Goal: Task Accomplishment & Management: Complete application form

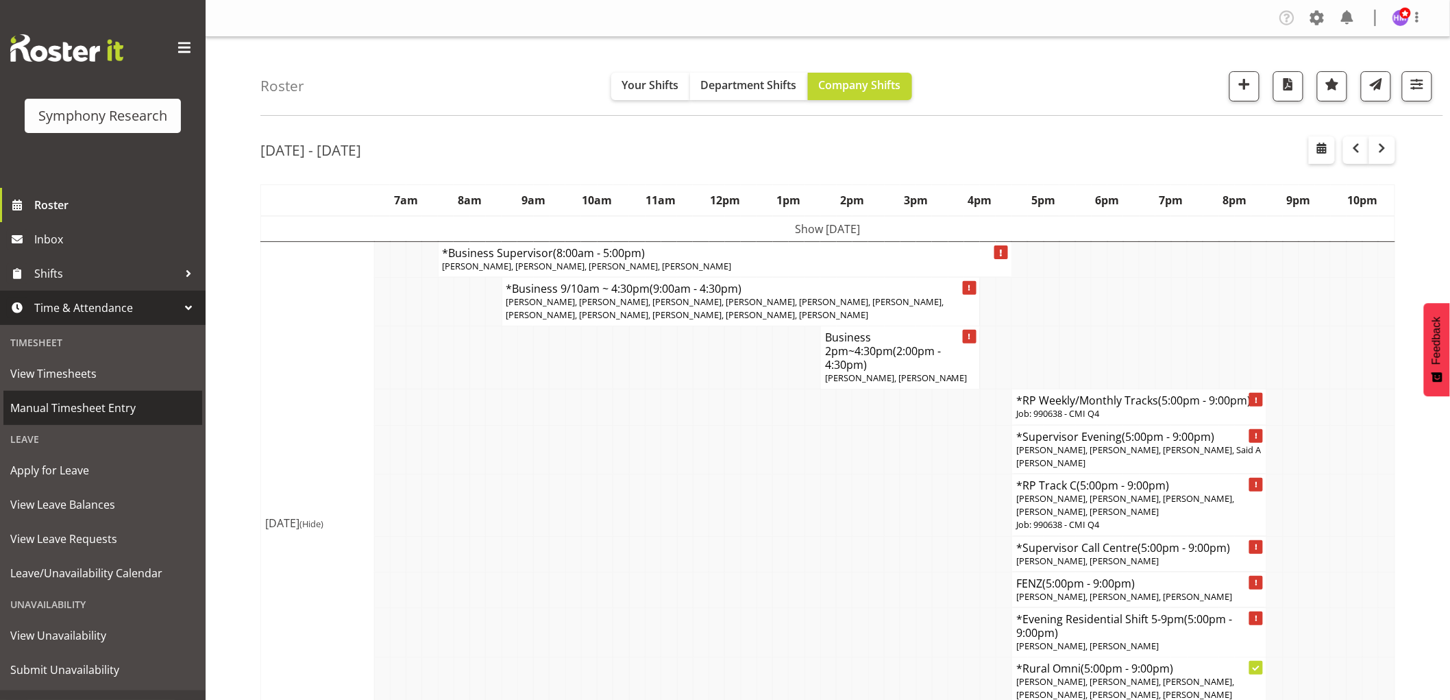
click at [107, 409] on span "Manual Timesheet Entry" at bounding box center [102, 408] width 185 height 21
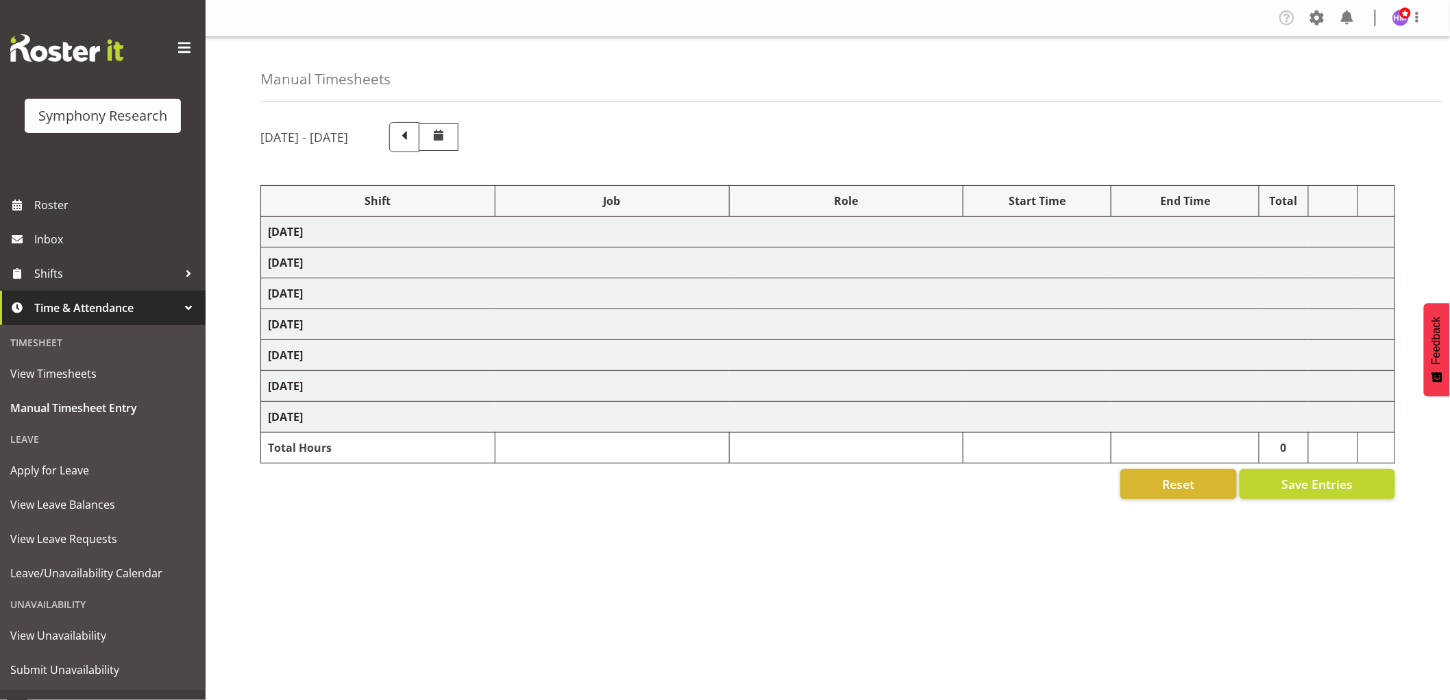
select select "1607"
select select "2379"
select select "1607"
select select "757"
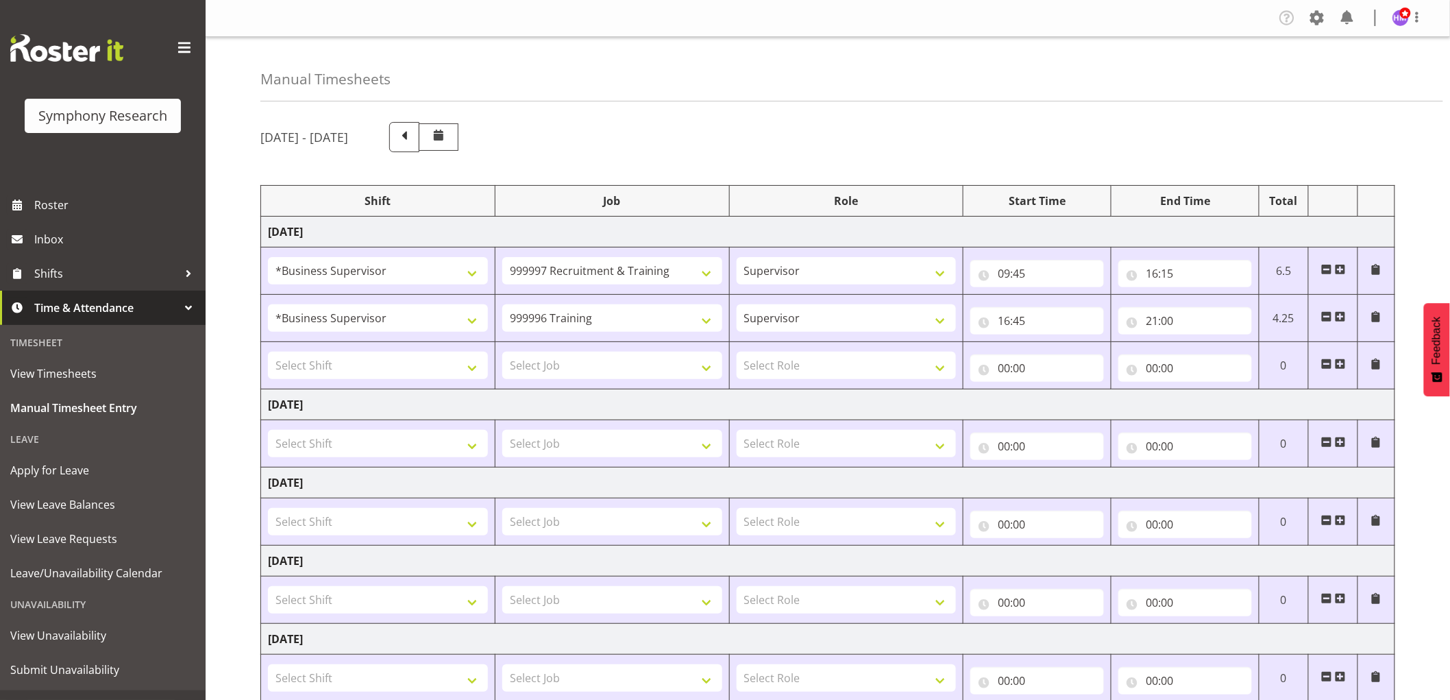
click at [1330, 365] on span at bounding box center [1326, 363] width 11 height 11
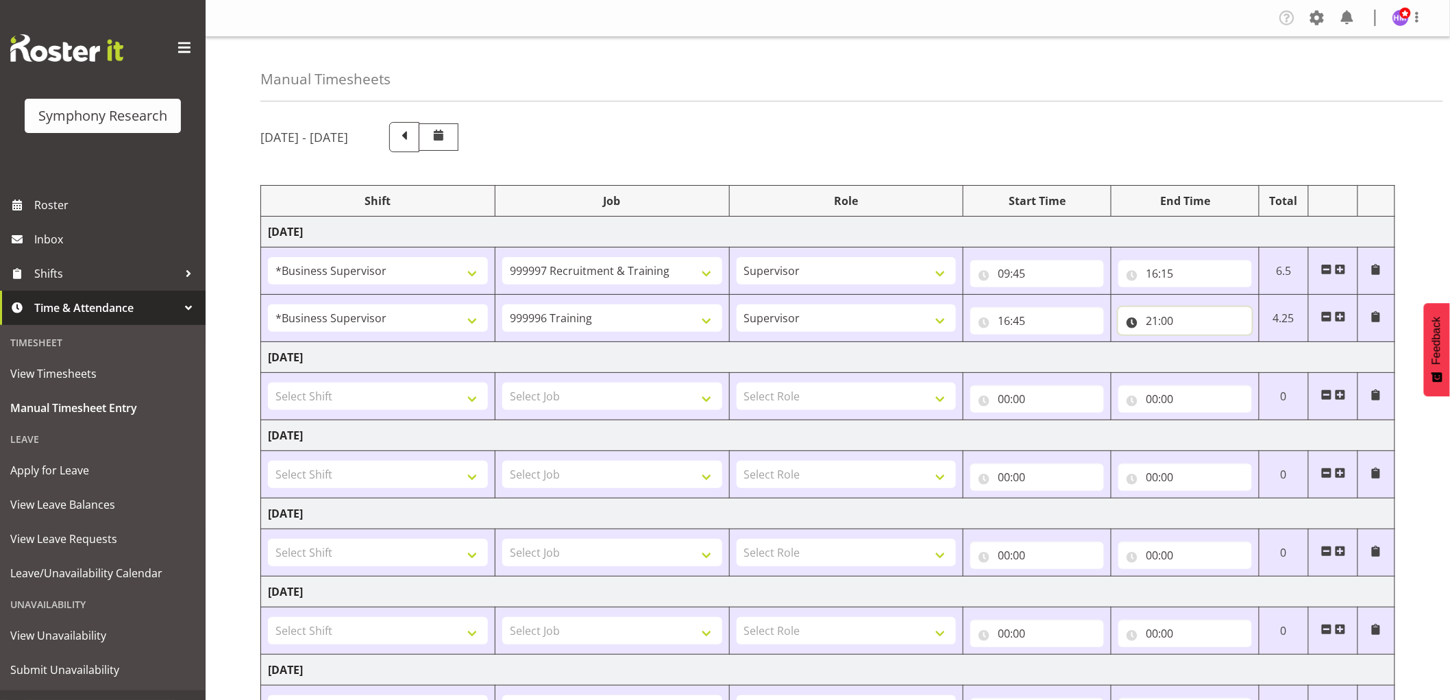
click at [1182, 320] on input "21:00" at bounding box center [1186, 320] width 134 height 27
click at [1242, 359] on select "00 01 02 03 04 05 06 07 08 09 10 11 12 13 14 15 16 17 18 19 20 21 22 23 24 25 2…" at bounding box center [1247, 356] width 31 height 27
select select "10"
click at [1232, 343] on select "00 01 02 03 04 05 06 07 08 09 10 11 12 13 14 15 16 17 18 19 20 21 22 23 24 25 2…" at bounding box center [1247, 356] width 31 height 27
type input "21:10"
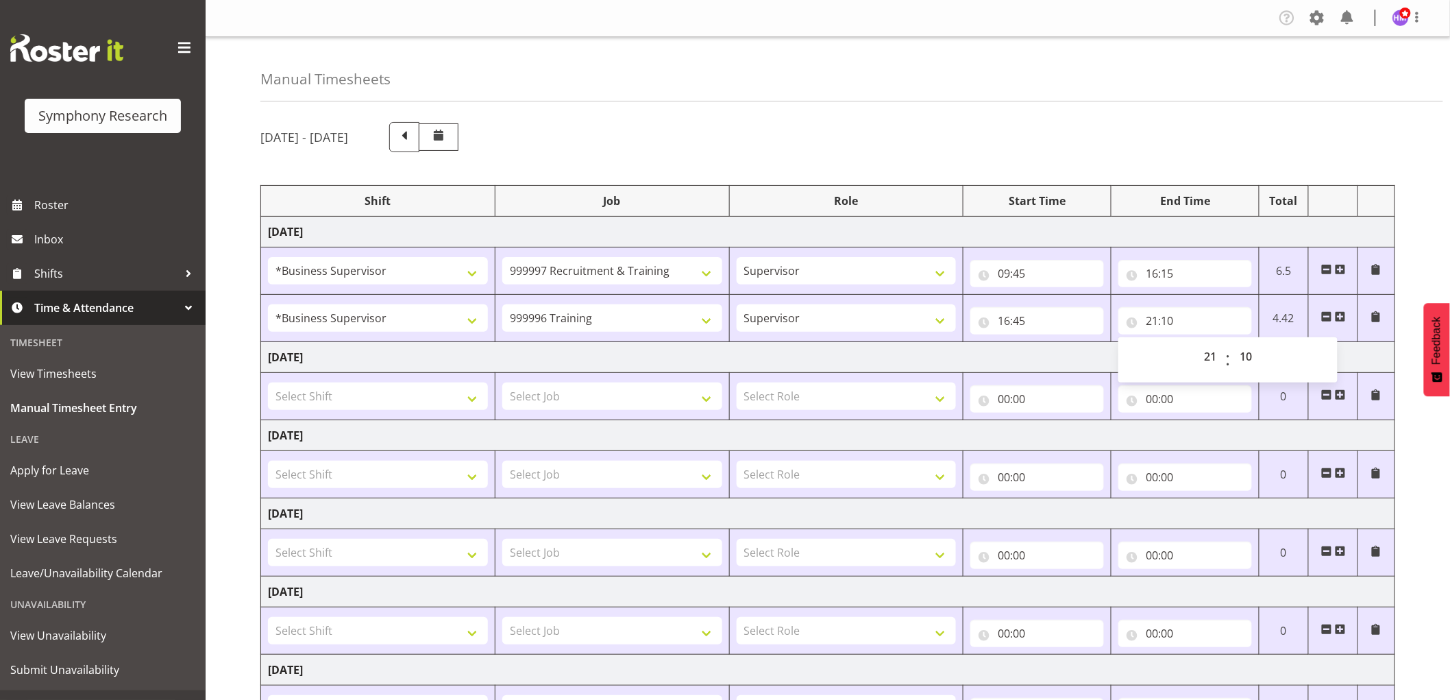
click at [1143, 145] on div "August 18th - August 24th 2025" at bounding box center [827, 137] width 1135 height 30
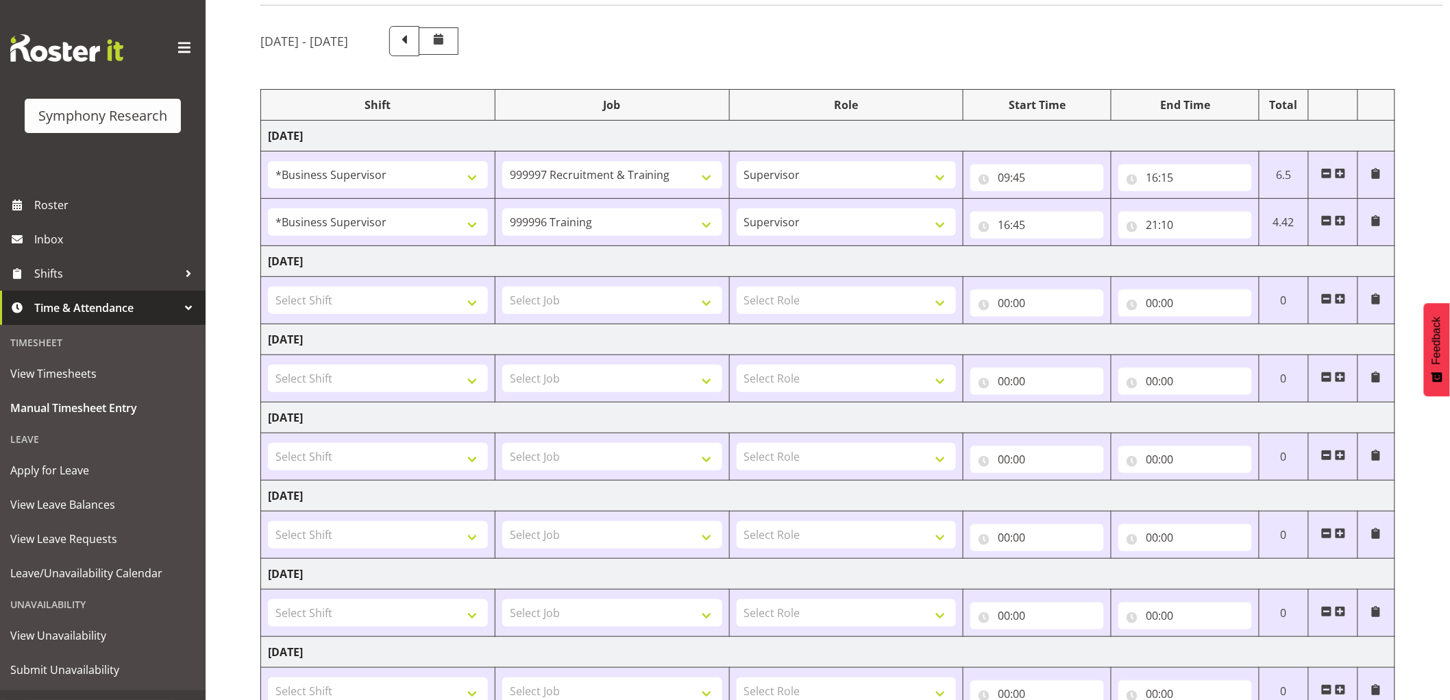
scroll to position [201, 0]
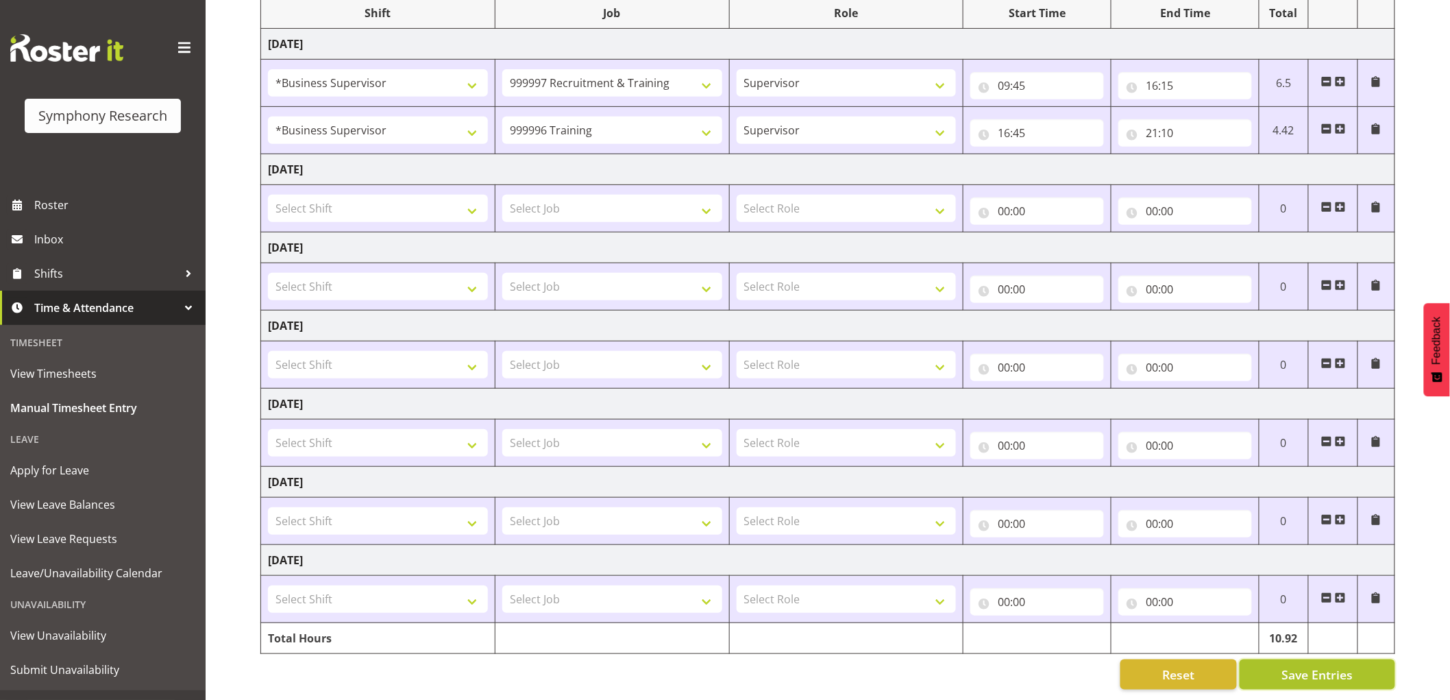
click at [1296, 665] on span "Save Entries" at bounding box center [1317, 674] width 71 height 18
click at [435, 195] on select "Select Shift !!Project Briefing (Job to be assigned) !!Weekend Residential (Ros…" at bounding box center [378, 208] width 220 height 27
select select "1607"
click at [268, 195] on select "Select Shift !!Project Briefing (Job to be assigned) !!Weekend Residential (Ros…" at bounding box center [378, 208] width 220 height 27
click at [593, 200] on select "Select Job 550060 IF Admin 553492 World Poll Aus Wave 2 Main 2025 553493 World …" at bounding box center [612, 208] width 220 height 27
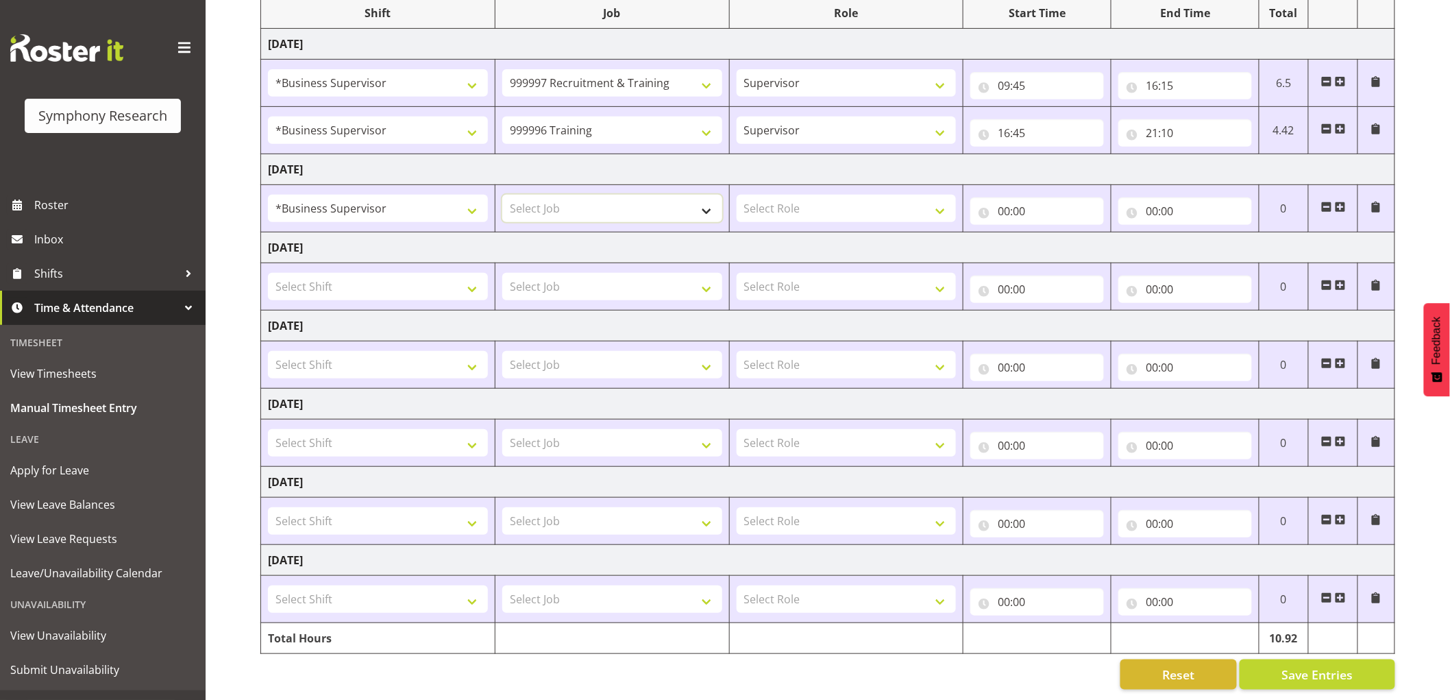
select select "2379"
click at [502, 195] on select "Select Job 550060 IF Admin 553492 World Poll Aus Wave 2 Main 2025 553493 World …" at bounding box center [612, 208] width 220 height 27
click at [898, 195] on select "Select Role Supervisor Interviewing Briefing" at bounding box center [847, 208] width 220 height 27
click at [874, 199] on select "Select Role Supervisor Interviewing Briefing" at bounding box center [847, 208] width 220 height 27
click at [862, 206] on select "Select Role Supervisor Interviewing Briefing" at bounding box center [847, 208] width 220 height 27
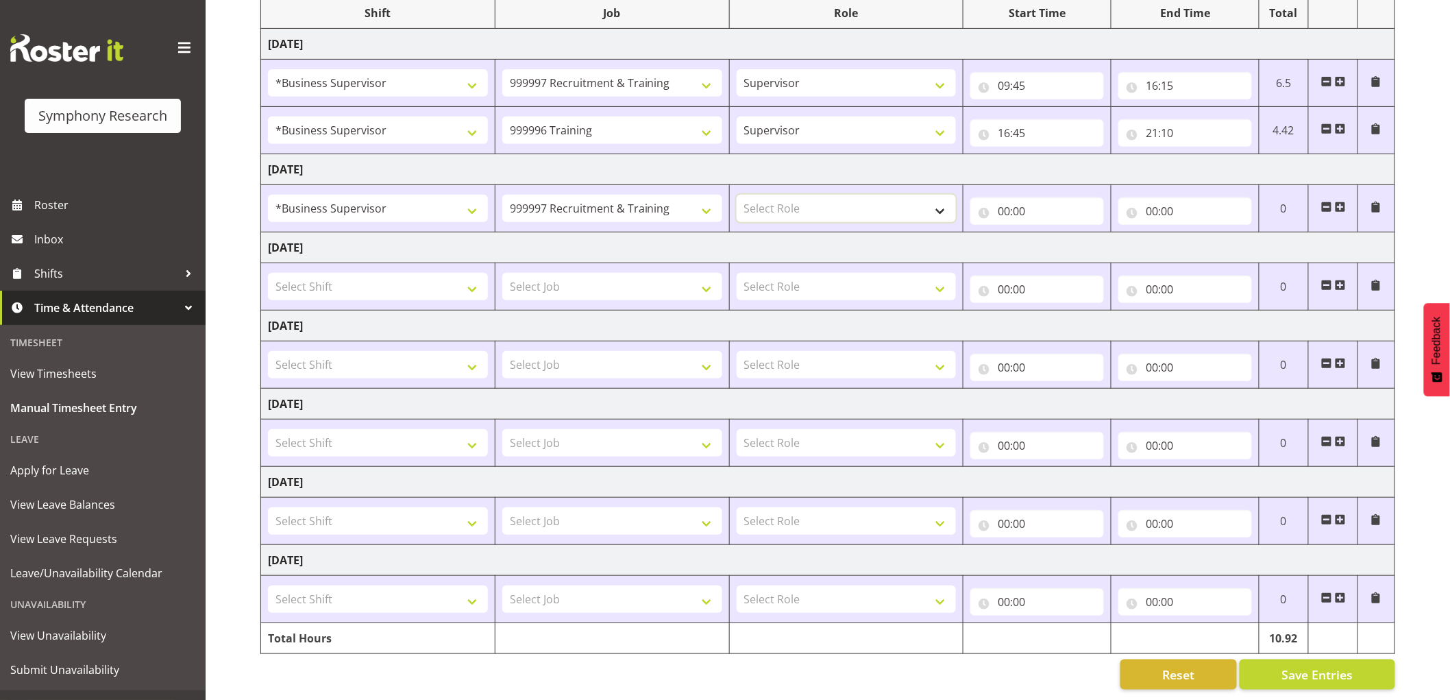
select select "45"
click at [737, 195] on select "Select Role Supervisor Interviewing Briefing" at bounding box center [847, 208] width 220 height 27
click at [979, 207] on input "00:00" at bounding box center [1037, 210] width 134 height 27
click at [1069, 236] on select "00 01 02 03 04 05 06 07 08 09 10 11 12 13 14 15 16 17 18 19 20 21 22 23" at bounding box center [1064, 246] width 31 height 27
select select "9"
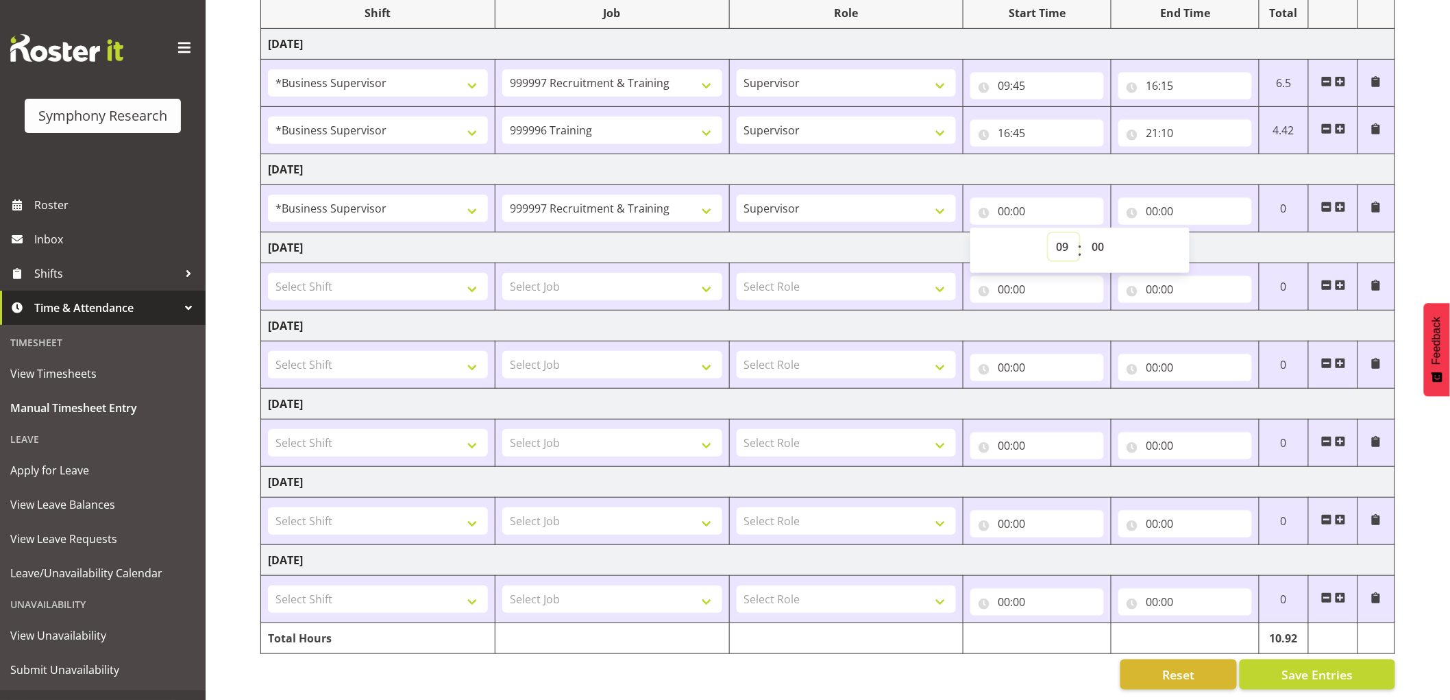
click at [1049, 233] on select "00 01 02 03 04 05 06 07 08 09 10 11 12 13 14 15 16 17 18 19 20 21 22 23" at bounding box center [1064, 246] width 31 height 27
type input "09:00"
click at [1108, 233] on select "00 01 02 03 04 05 06 07 08 09 10 11 12 13 14 15 16 17 18 19 20 21 22 23 24 25 2…" at bounding box center [1099, 246] width 31 height 27
select select "30"
click at [1084, 233] on select "00 01 02 03 04 05 06 07 08 09 10 11 12 13 14 15 16 17 18 19 20 21 22 23 24 25 2…" at bounding box center [1099, 246] width 31 height 27
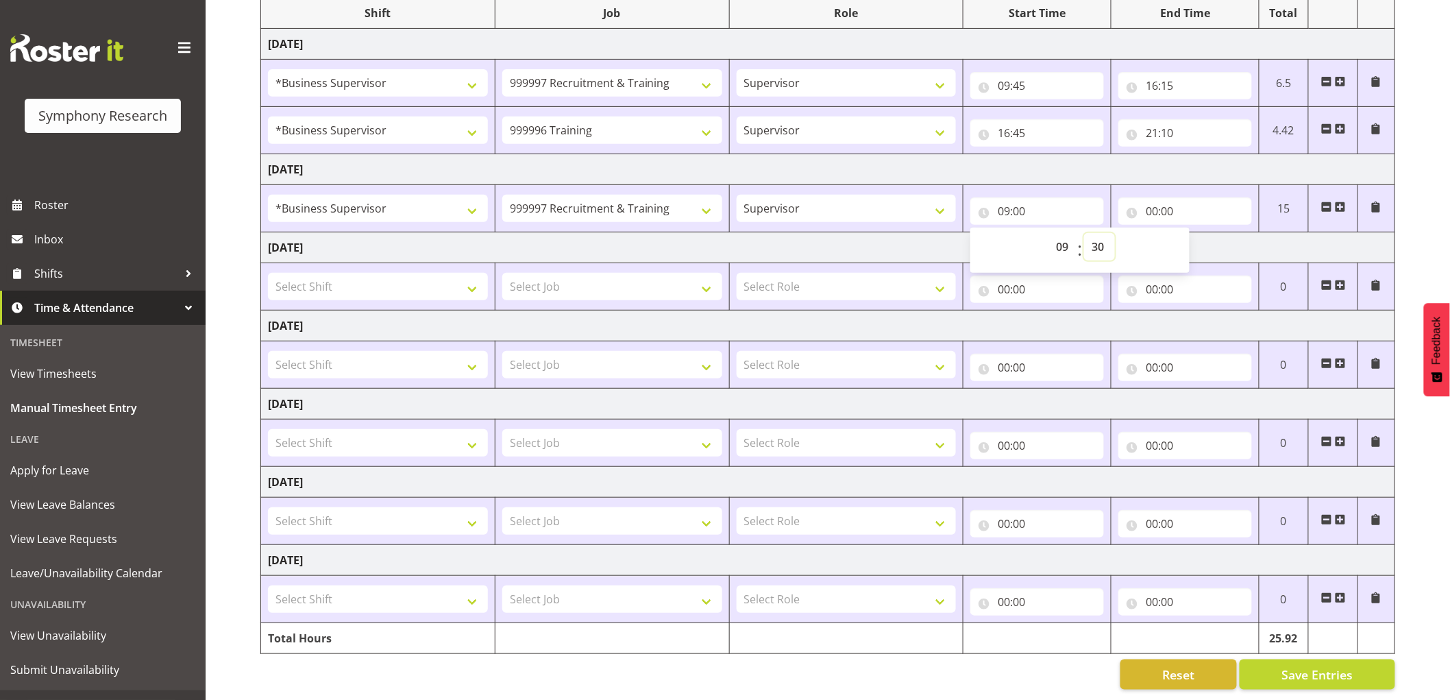
type input "09:30"
drag, startPoint x: 1331, startPoint y: 661, endPoint x: 1264, endPoint y: 589, distance: 97.9
click at [1330, 665] on span "Save Entries" at bounding box center [1317, 674] width 71 height 18
